Goal: Transaction & Acquisition: Purchase product/service

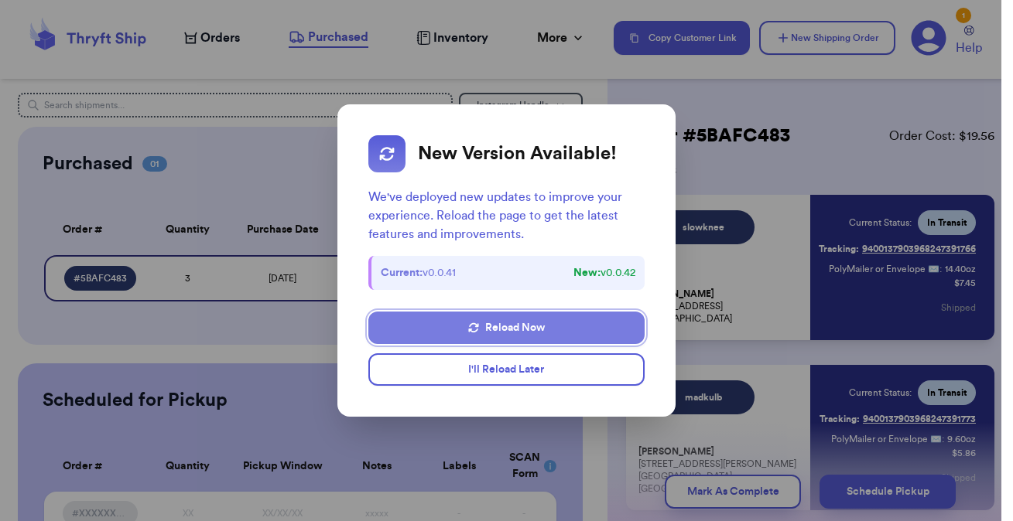
click at [481, 328] on button "Reload Now" at bounding box center [505, 328] width 275 height 32
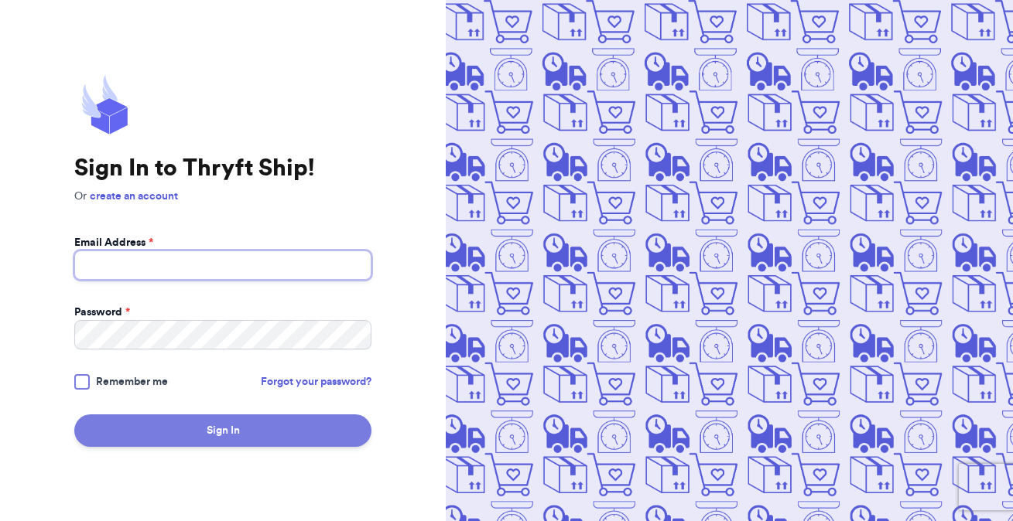
type input "kmccarville12@gmail.com"
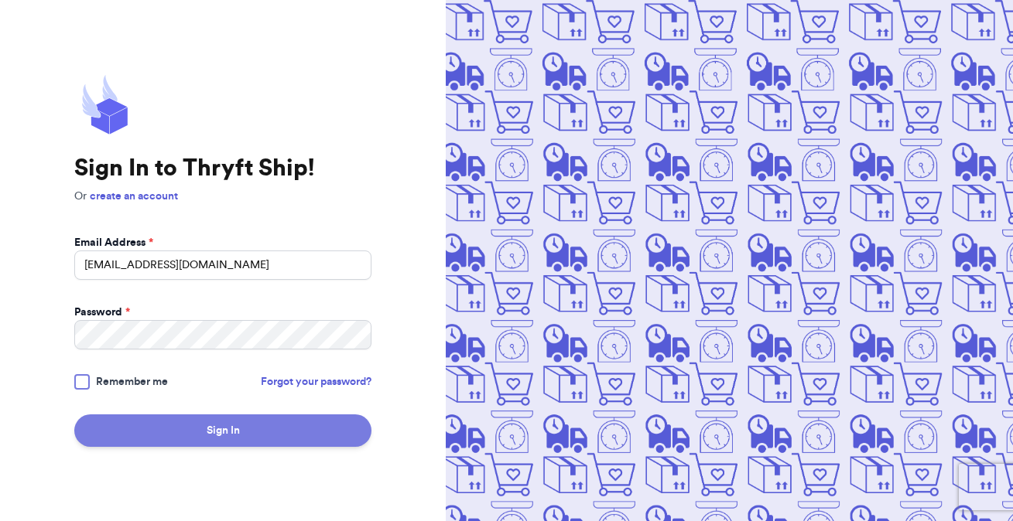
click at [239, 435] on button "Sign In" at bounding box center [222, 431] width 297 height 32
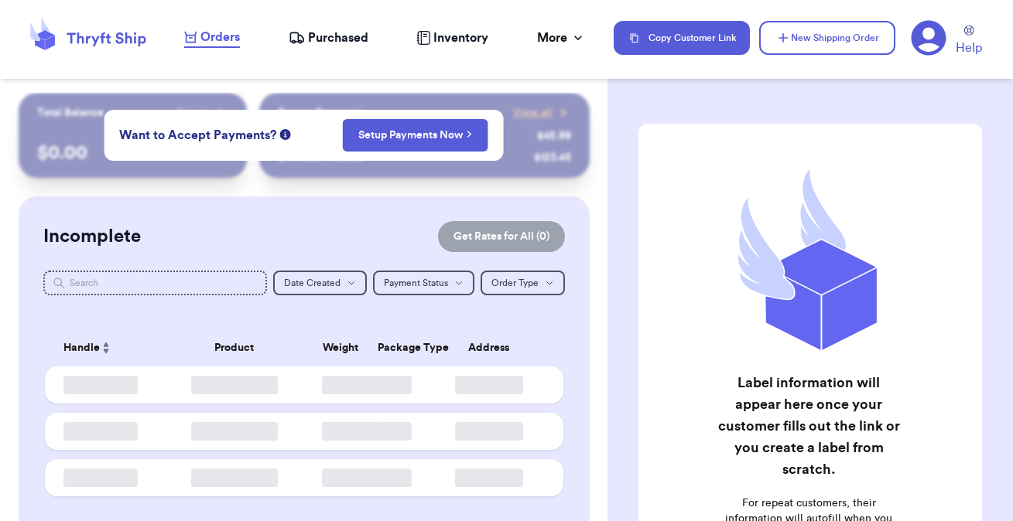
checkbox input "false"
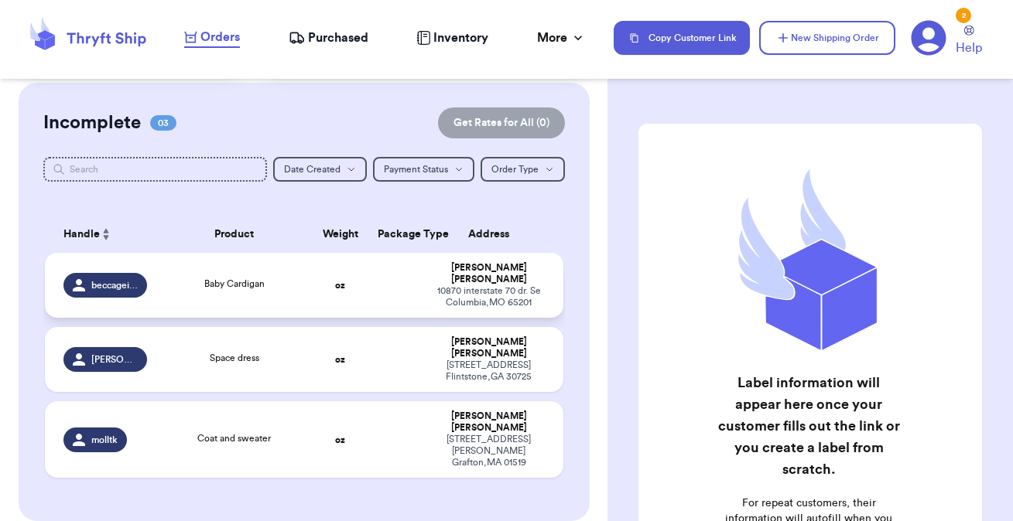
scroll to position [113, 0]
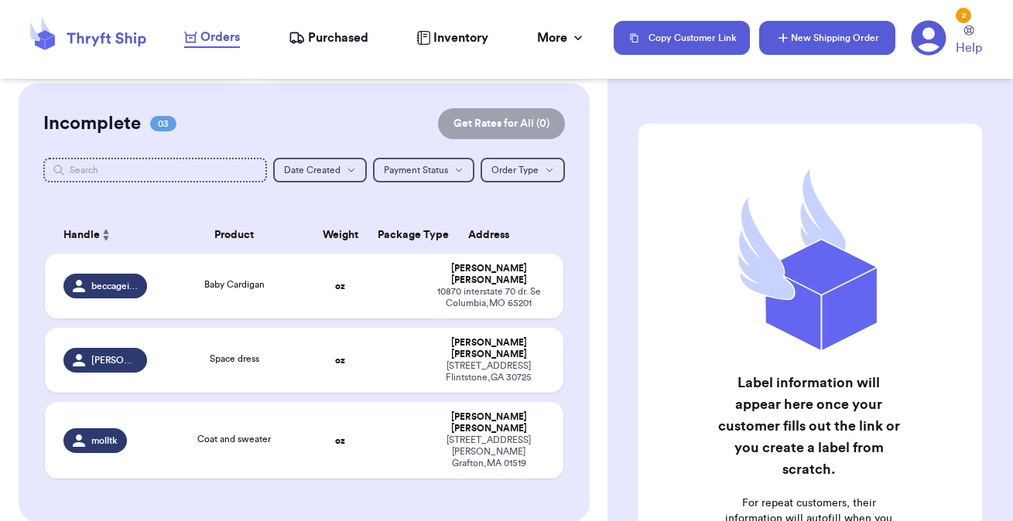
click at [795, 52] on button "New Shipping Order" at bounding box center [827, 38] width 136 height 34
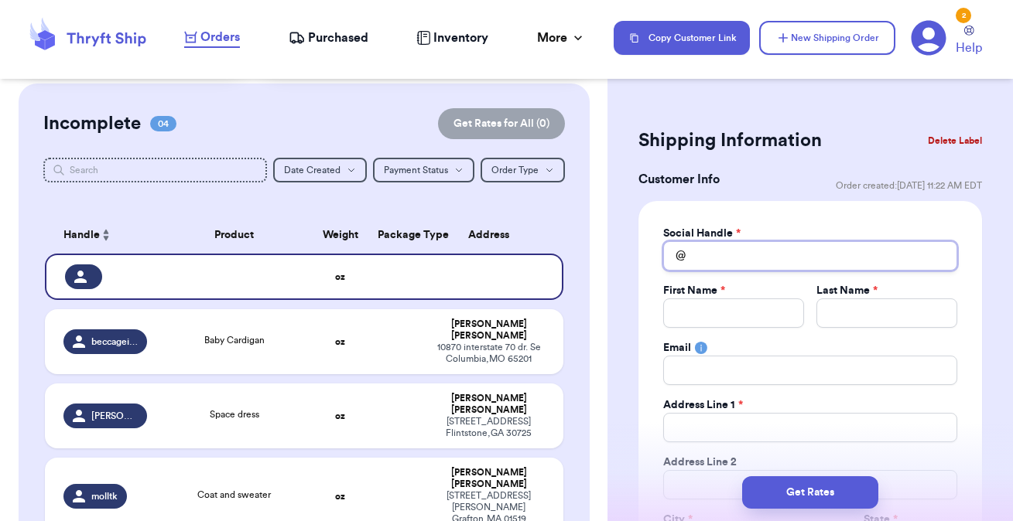
click at [725, 240] on div "Social Handle * @" at bounding box center [810, 248] width 294 height 45
type input "t"
type input "th"
type input "tho"
type input "thor"
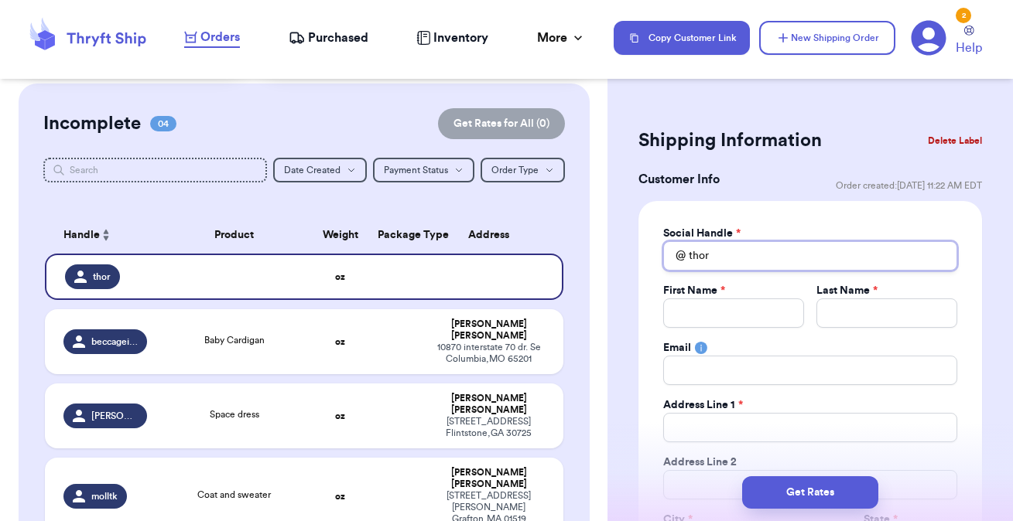
type input "thoro"
type input "thorou"
type input "thoroug"
type input "thorough"
type input "thoroug"
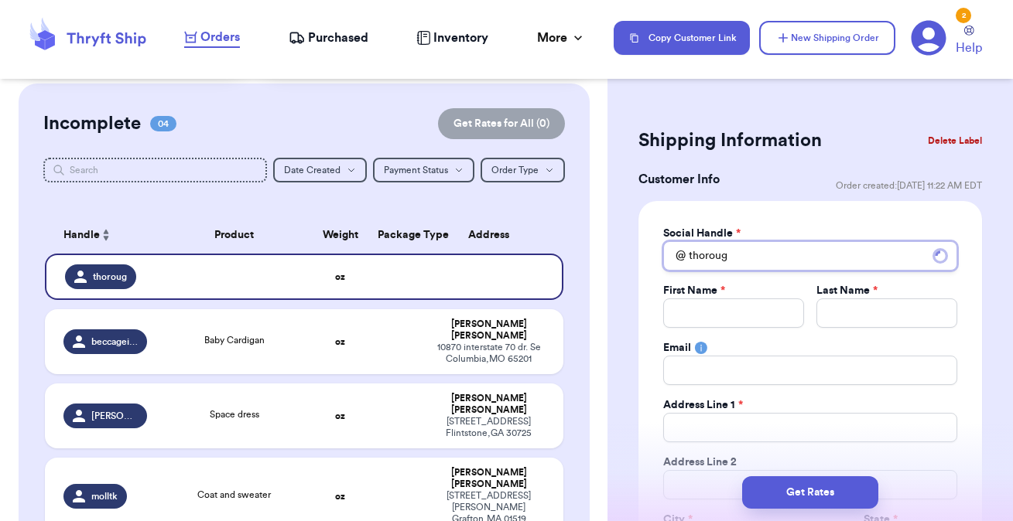
type input "thorou"
type input "thoro"
type input "thor"
type input "tho"
type input "th"
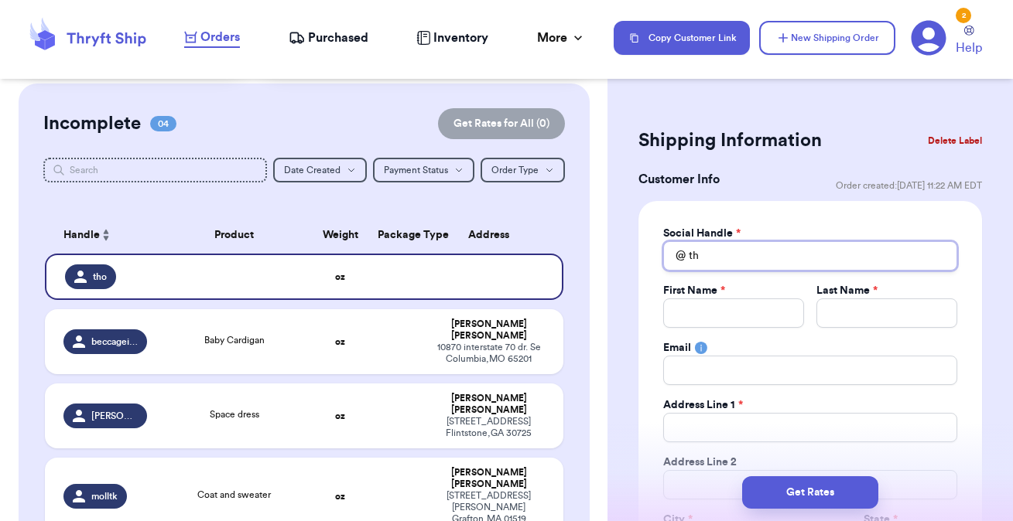
type input "t"
click at [931, 142] on button "Delete Label" at bounding box center [954, 141] width 67 height 34
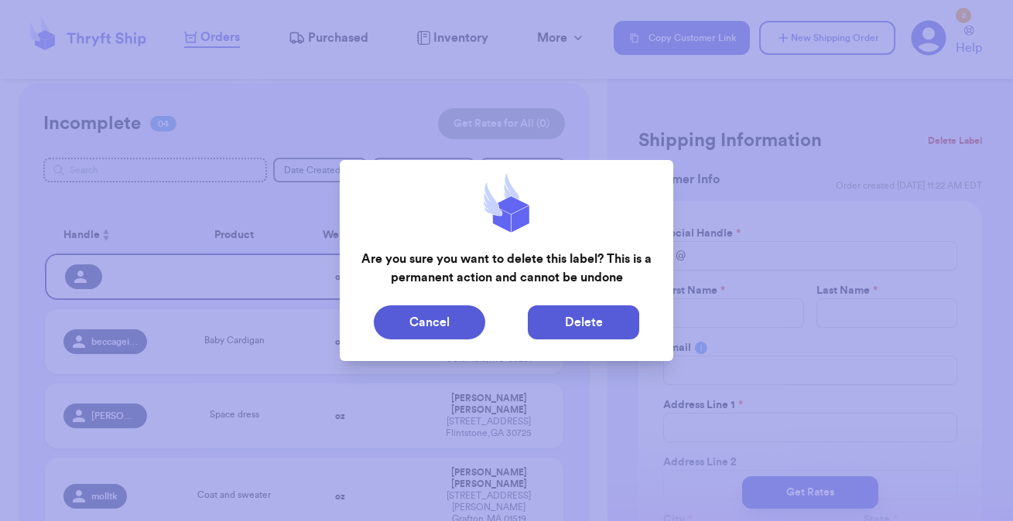
click at [572, 336] on button "Delete" at bounding box center [583, 323] width 111 height 34
type input "Baby Cardigan"
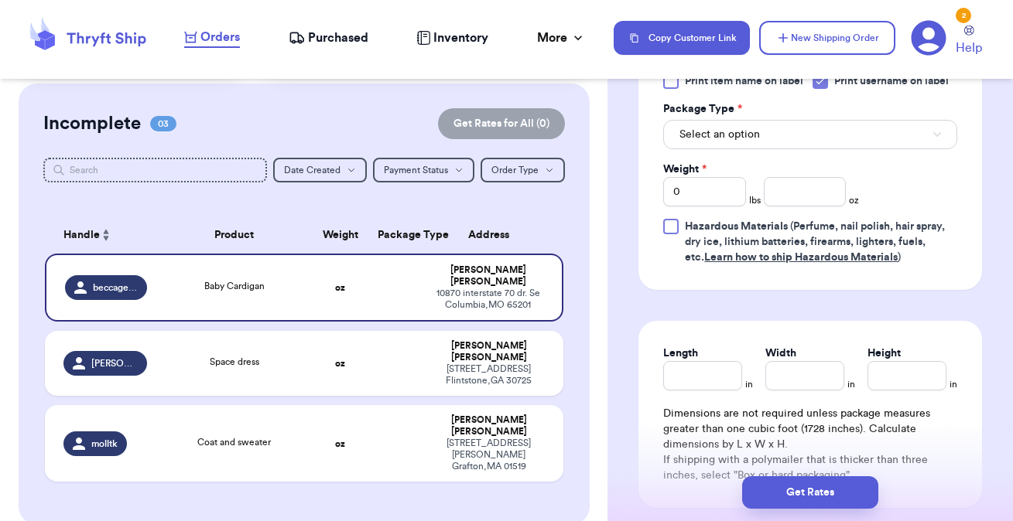
scroll to position [746, 0]
click at [785, 137] on button "Select an option" at bounding box center [810, 132] width 294 height 29
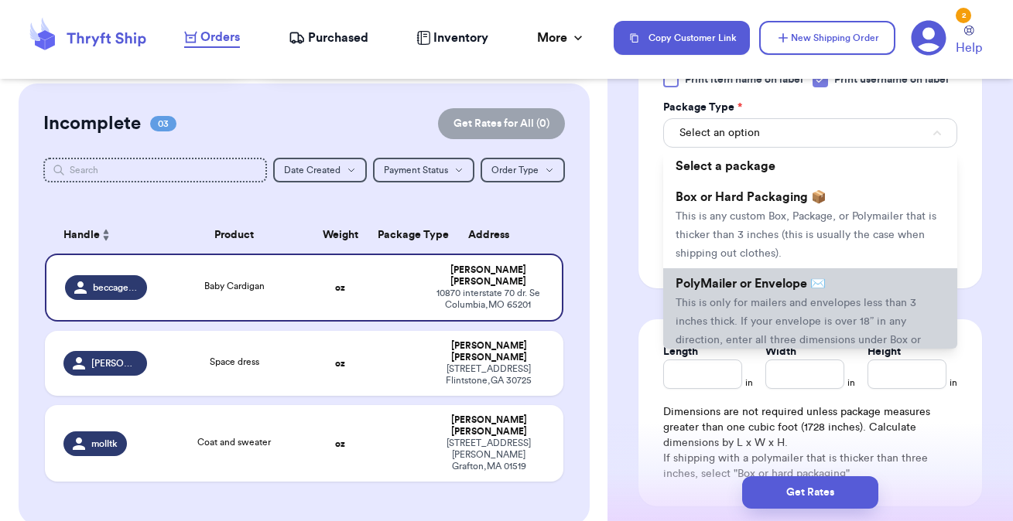
click at [749, 302] on span "This is only for mailers and envelopes less than 3 inches thick. If your envelo…" at bounding box center [797, 331] width 245 height 67
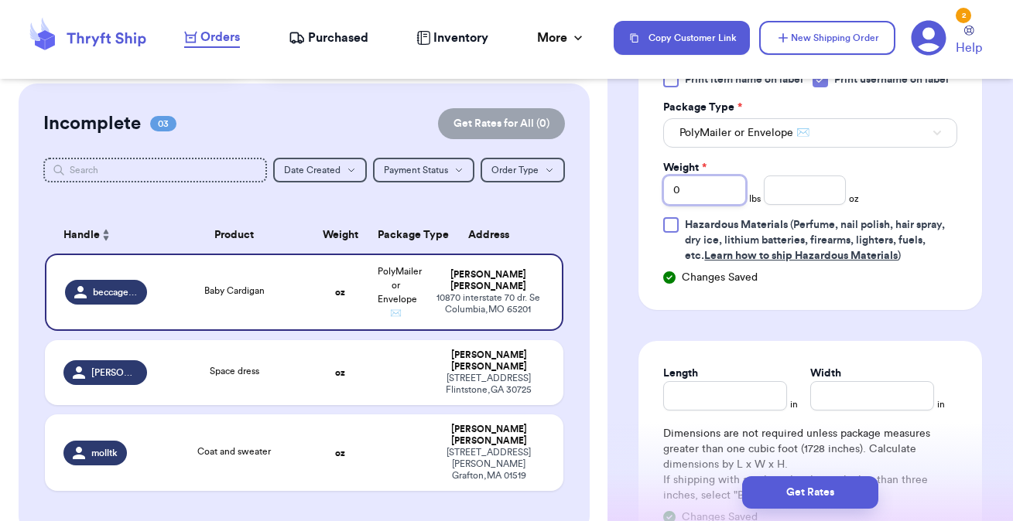
click at [725, 190] on input "0" at bounding box center [704, 190] width 83 height 29
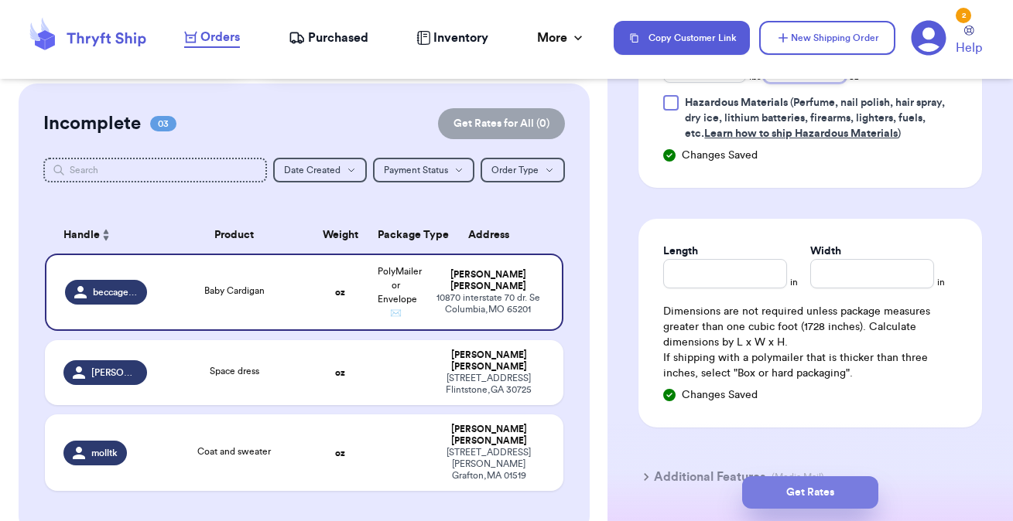
scroll to position [871, 0]
type input "6.9"
click at [795, 491] on button "Get Rates" at bounding box center [810, 493] width 136 height 32
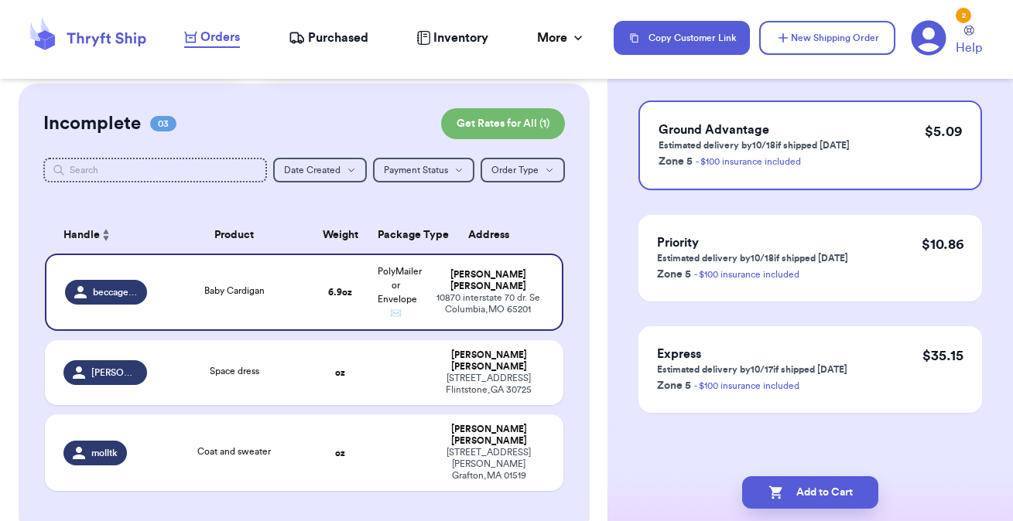
scroll to position [0, 0]
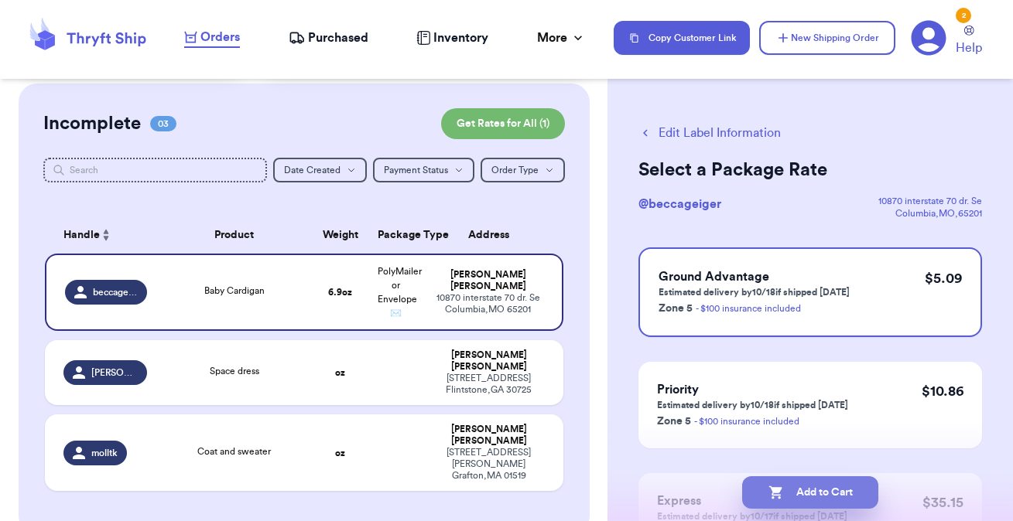
click at [802, 488] on button "Add to Cart" at bounding box center [810, 493] width 136 height 32
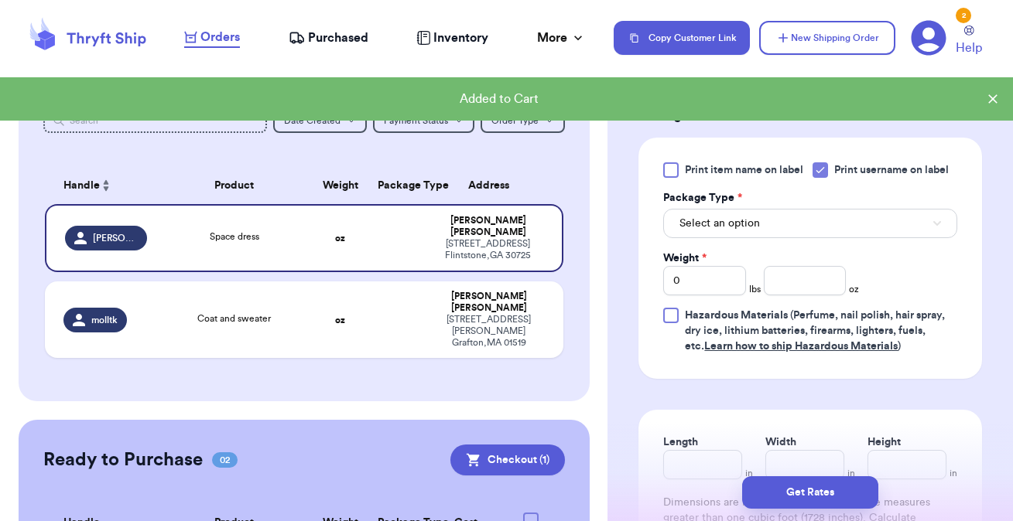
scroll to position [673, 0]
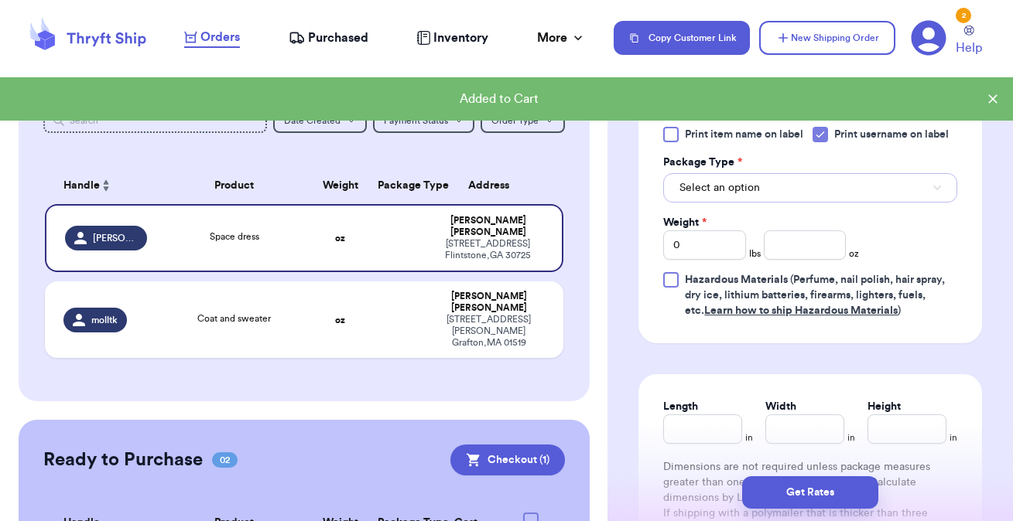
click at [794, 199] on button "Select an option" at bounding box center [810, 187] width 294 height 29
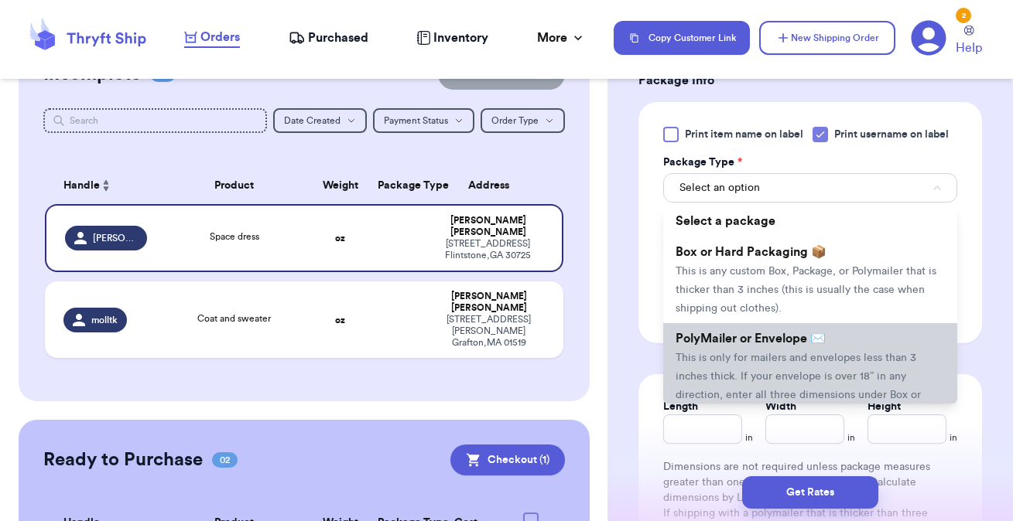
click at [765, 341] on span "PolyMailer or Envelope ✉️" at bounding box center [750, 339] width 150 height 12
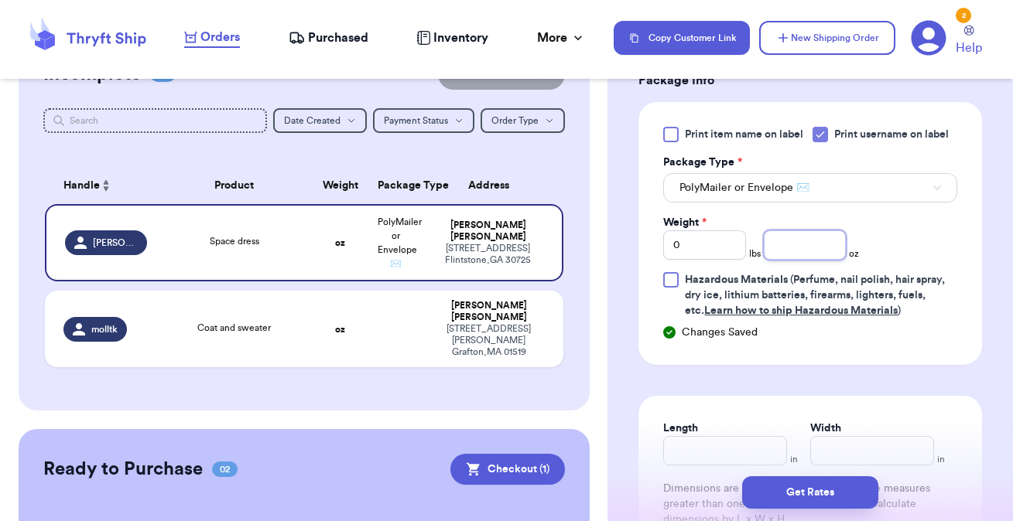
click at [808, 248] on input "number" at bounding box center [804, 245] width 83 height 29
type input "7.1"
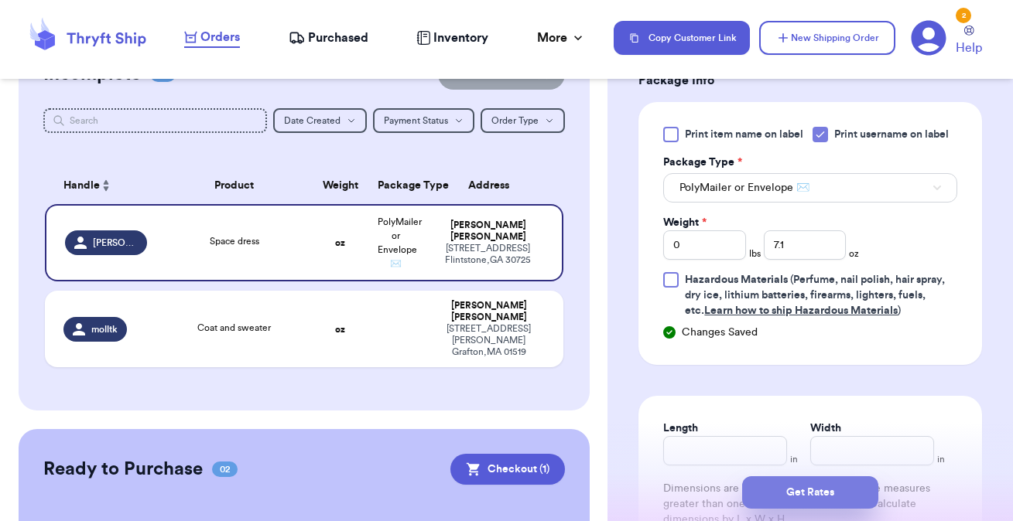
click at [807, 488] on button "Get Rates" at bounding box center [810, 493] width 136 height 32
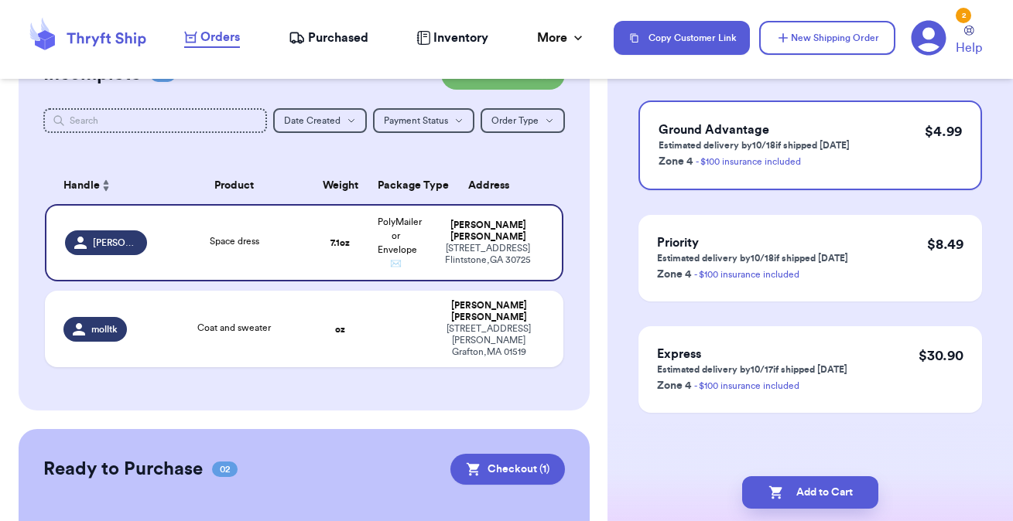
scroll to position [0, 0]
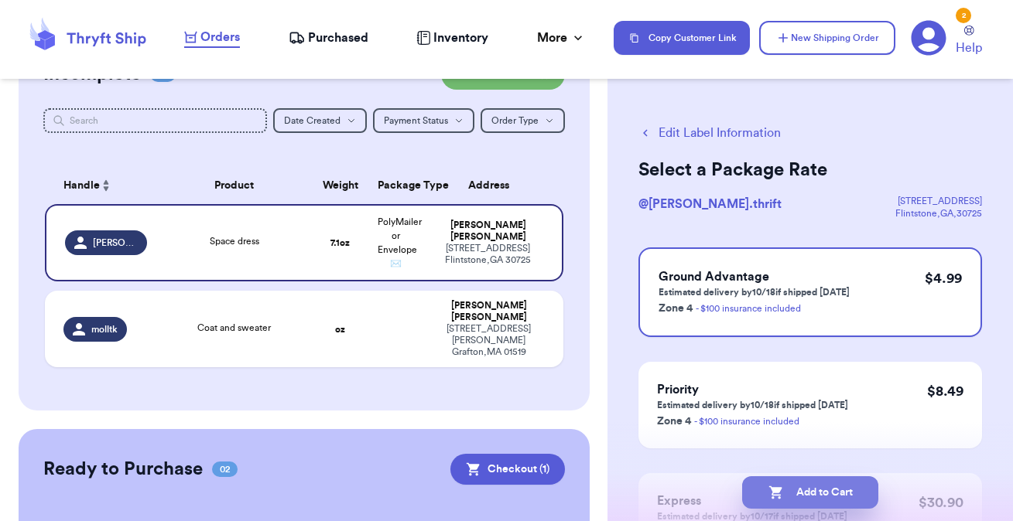
click at [801, 485] on button "Add to Cart" at bounding box center [810, 493] width 136 height 32
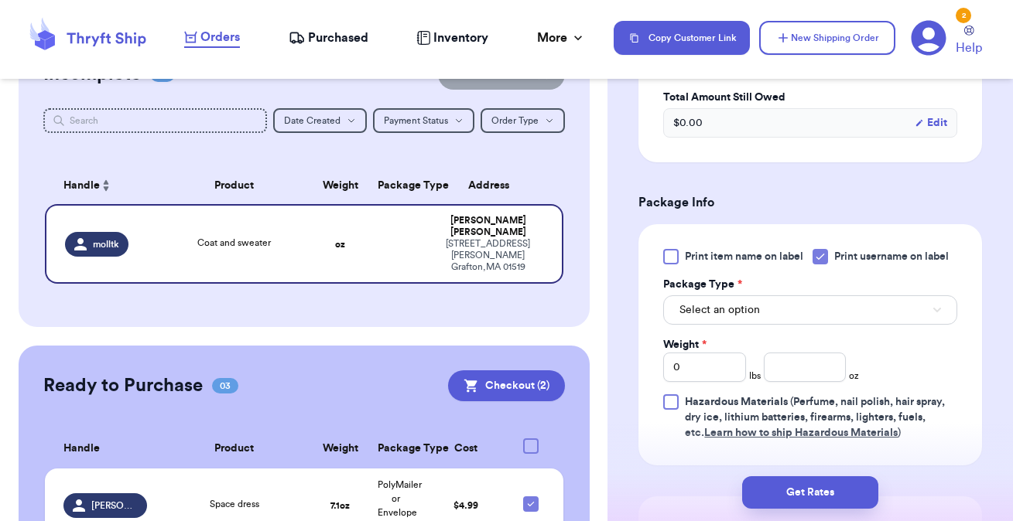
scroll to position [584, 0]
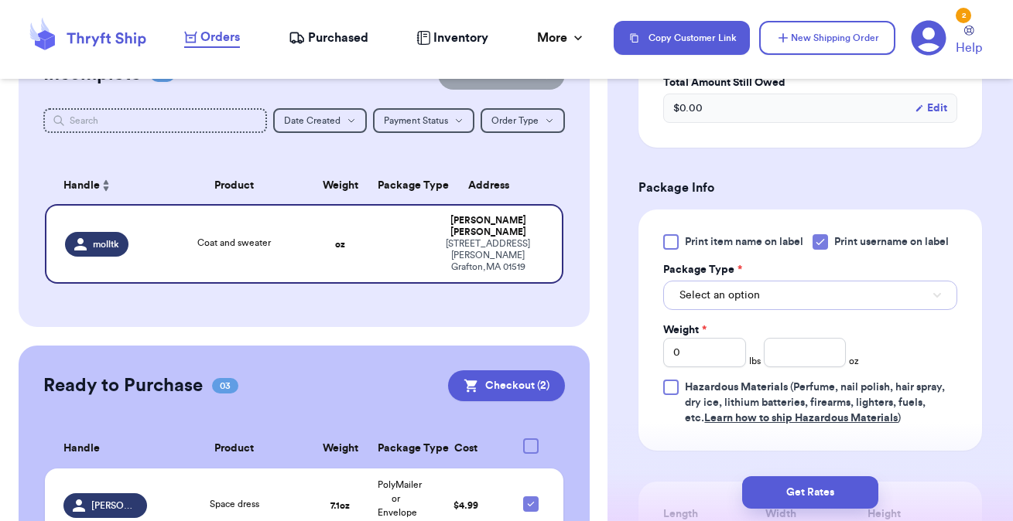
click at [701, 289] on button "Select an option" at bounding box center [810, 295] width 294 height 29
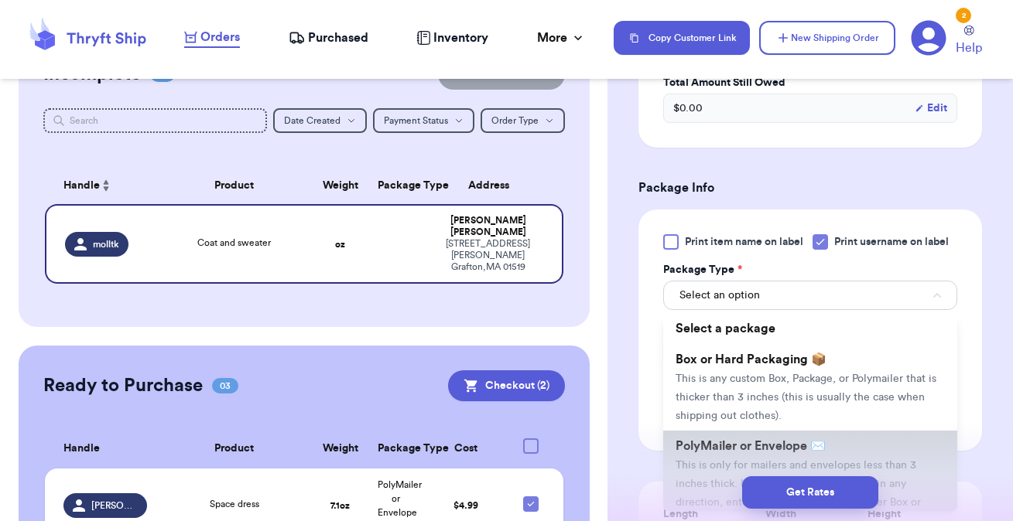
click at [714, 440] on span "PolyMailer or Envelope ✉️" at bounding box center [750, 446] width 150 height 12
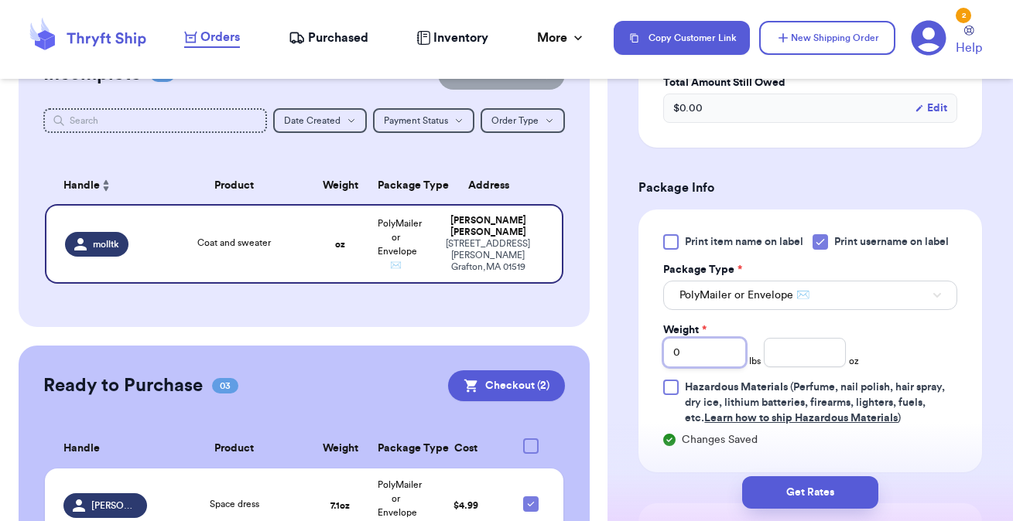
click at [698, 338] on input "0" at bounding box center [704, 352] width 83 height 29
type input "1"
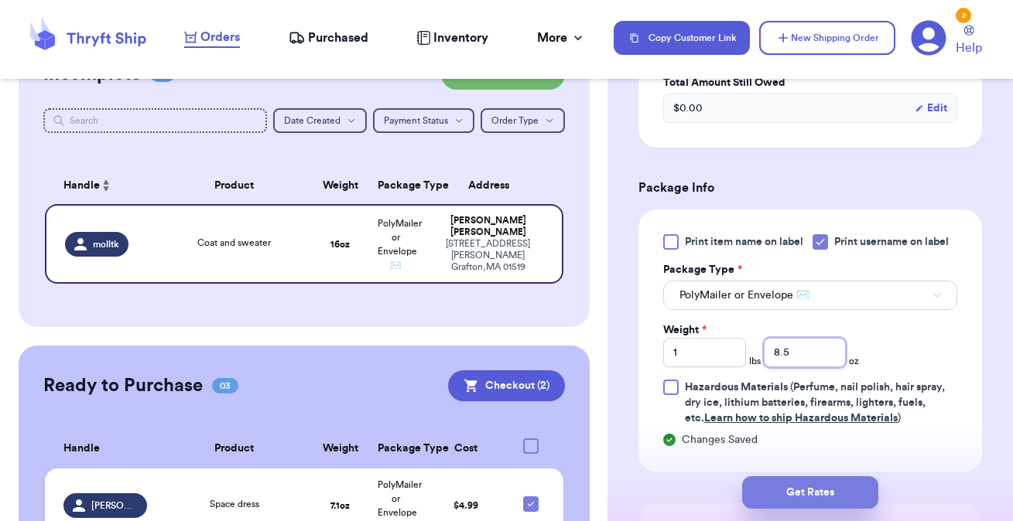
type input "8.5"
click at [811, 492] on button "Get Rates" at bounding box center [810, 493] width 136 height 32
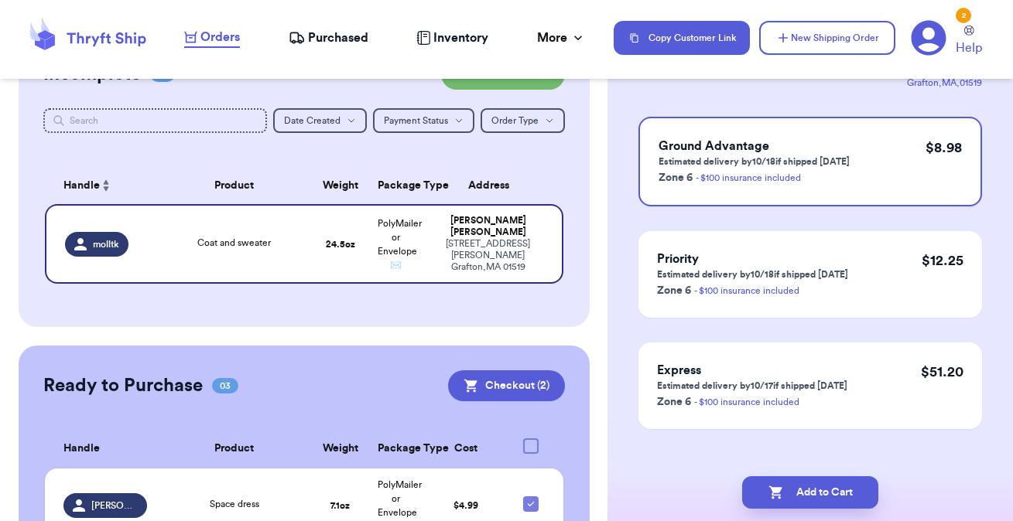
scroll to position [130, 0]
click at [796, 497] on button "Add to Cart" at bounding box center [810, 493] width 136 height 32
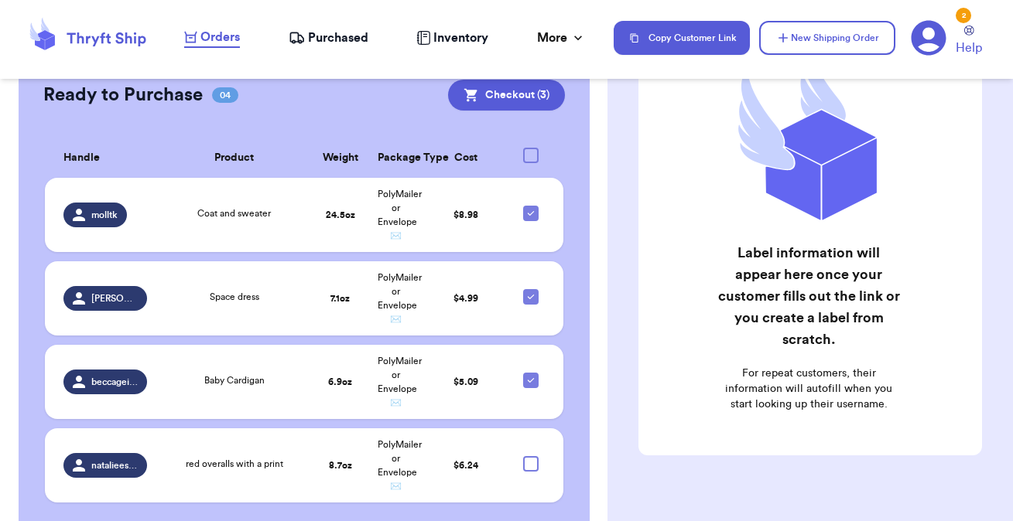
scroll to position [0, 0]
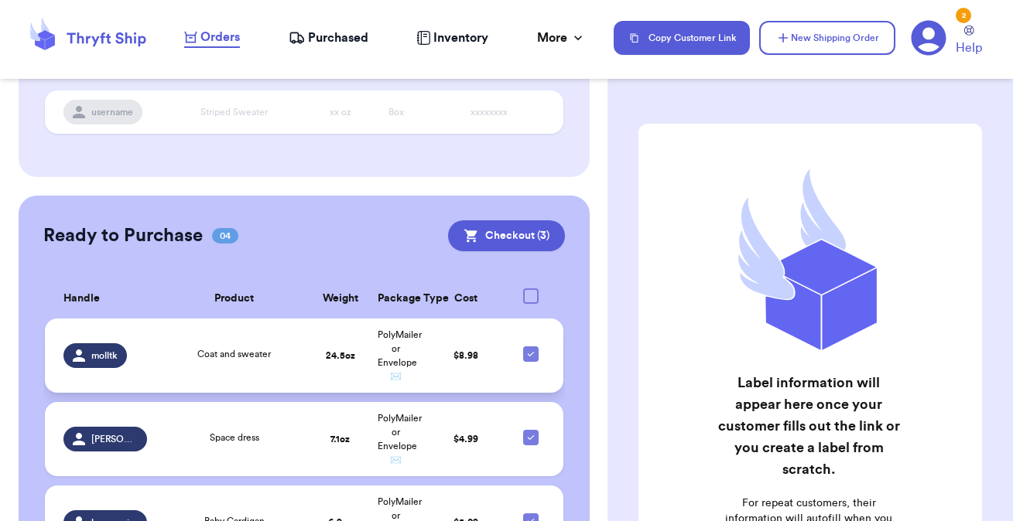
scroll to position [326, 0]
